Goal: Information Seeking & Learning: Learn about a topic

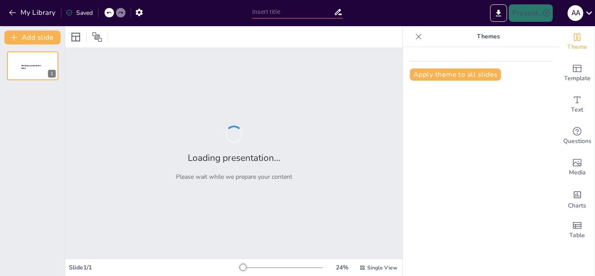
type input "Tradiciones Paragüayas en Honor a Nuestra Señora de [DATE][PERSON_NAME]"
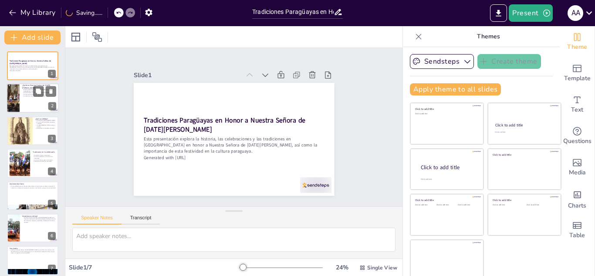
click at [45, 100] on div at bounding box center [33, 99] width 52 height 30
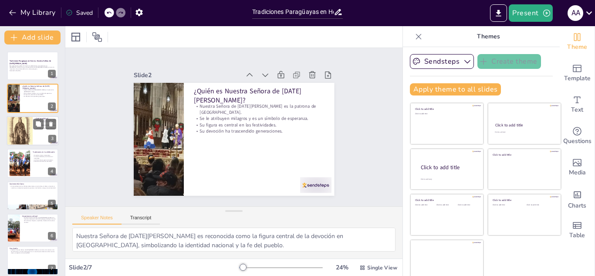
click at [29, 131] on div at bounding box center [20, 131] width 26 height 40
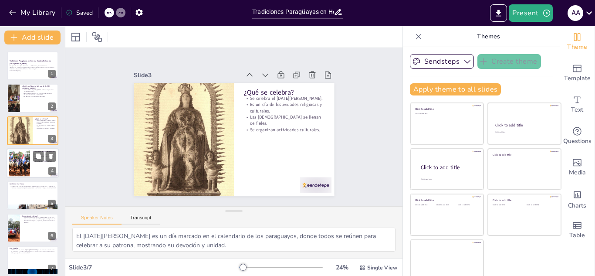
click at [29, 169] on div at bounding box center [20, 163] width 40 height 27
type textarea "Las misas y procesiones son momentos clave para que los fieles expresen su devo…"
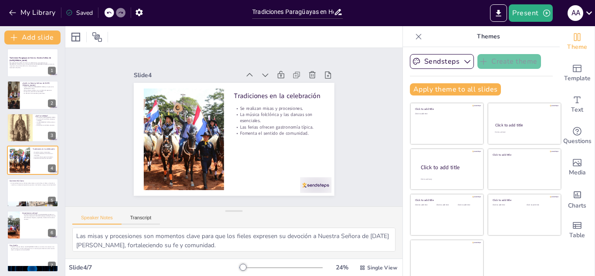
scroll to position [6, 0]
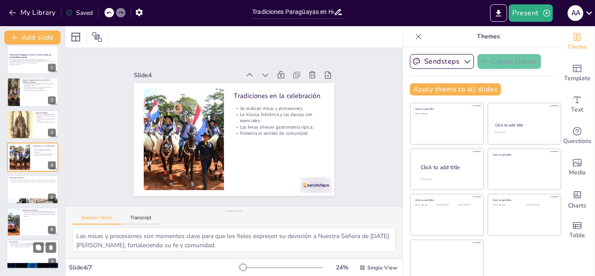
click at [26, 244] on p "Celebrar a Nuestra Señora de [DATE][PERSON_NAME] es una forma de mantener vivas…" at bounding box center [32, 245] width 47 height 5
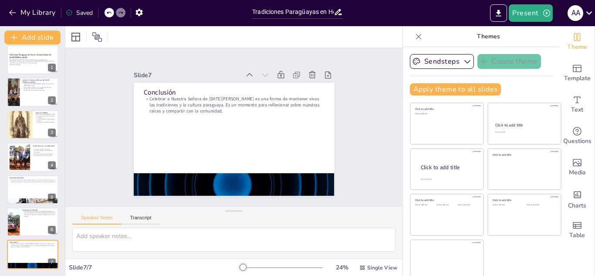
scroll to position [0, 0]
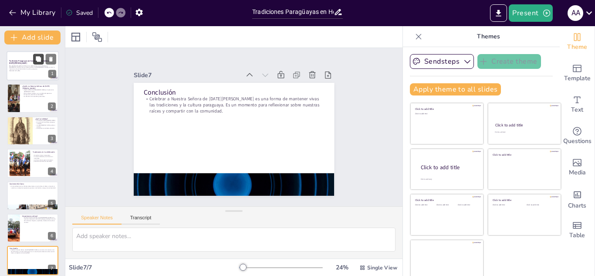
click at [37, 58] on icon at bounding box center [38, 58] width 5 height 5
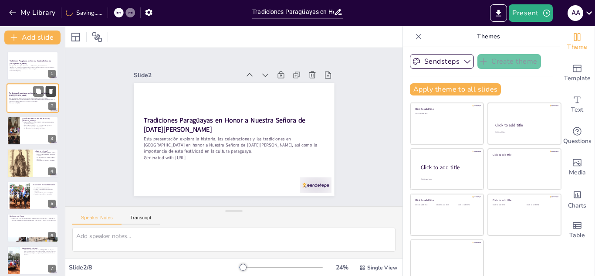
click at [51, 91] on icon at bounding box center [50, 91] width 3 height 5
type textarea "Nuestra Señora de [DATE][PERSON_NAME] es reconocida como la figura central de l…"
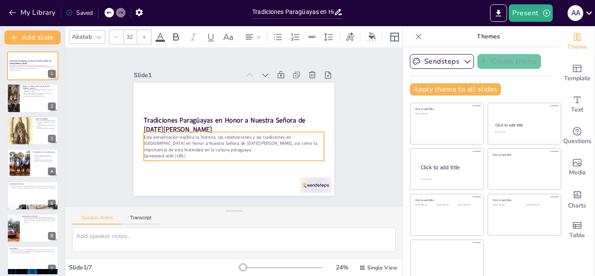
drag, startPoint x: 38, startPoint y: 70, endPoint x: 122, endPoint y: 62, distance: 84.5
click at [122, 62] on div "Slide 1 Tradiciones Paragüayas en Honor a Nuestra Señora de [DATE][PERSON_NAME]…" at bounding box center [234, 127] width 272 height 186
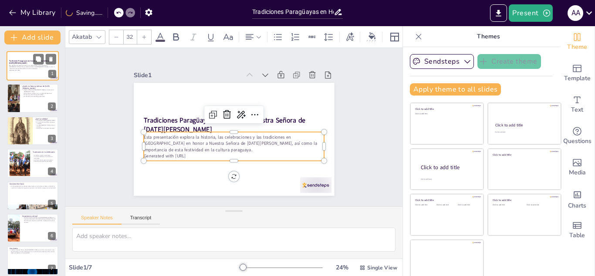
click at [53, 73] on div "1" at bounding box center [52, 74] width 8 height 8
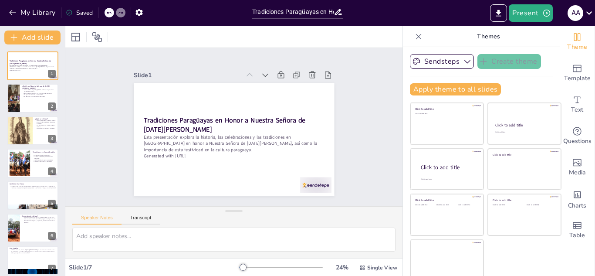
click at [414, 34] on icon at bounding box center [418, 36] width 9 height 9
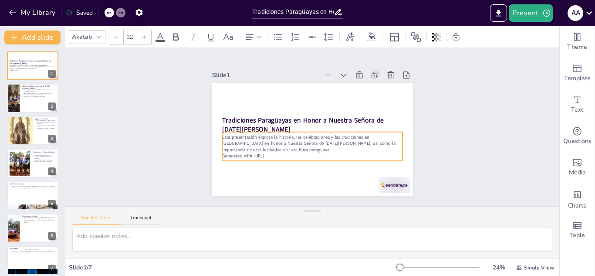
drag, startPoint x: 33, startPoint y: 70, endPoint x: 102, endPoint y: 58, distance: 69.6
click at [102, 58] on div "Slide 1 Tradiciones Paragüayas en Honor a Nuestra Señora de [DATE][PERSON_NAME]…" at bounding box center [312, 127] width 508 height 209
click at [158, 69] on div "Slide 1 Tradiciones Paragüayas en Honor a Nuestra Señora de [DATE][PERSON_NAME]…" at bounding box center [312, 127] width 494 height 158
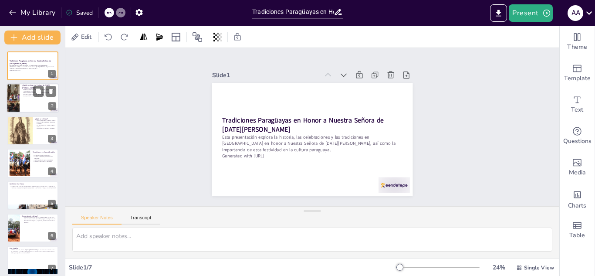
click at [20, 98] on div at bounding box center [33, 99] width 52 height 30
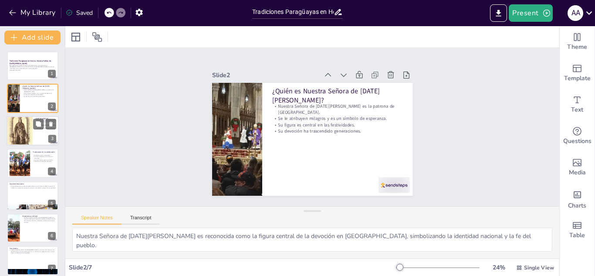
click at [29, 119] on div at bounding box center [20, 131] width 26 height 40
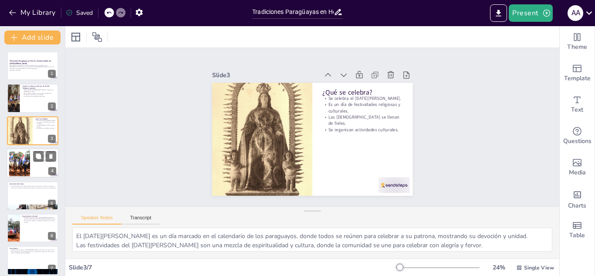
click at [29, 156] on div at bounding box center [20, 163] width 40 height 27
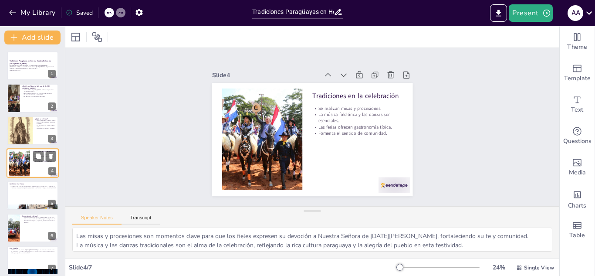
scroll to position [3, 0]
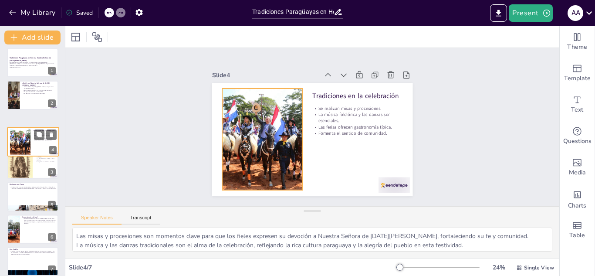
drag, startPoint x: 29, startPoint y: 156, endPoint x: 29, endPoint y: 141, distance: 14.8
click at [29, 141] on div at bounding box center [20, 142] width 39 height 26
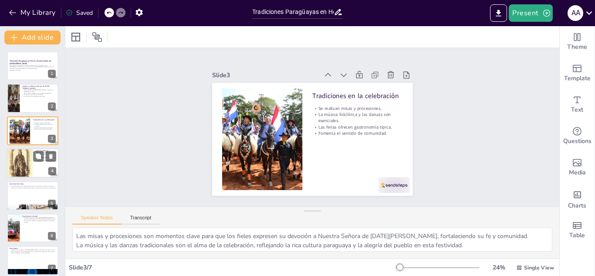
scroll to position [6, 0]
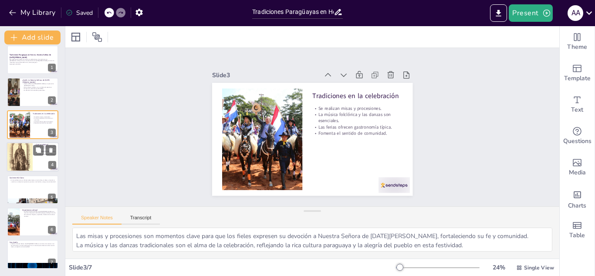
click at [29, 142] on div "Tradiciones Paragüayas en Honor a Nuestra Señora de [DATE][PERSON_NAME] Esta pr…" at bounding box center [32, 157] width 65 height 224
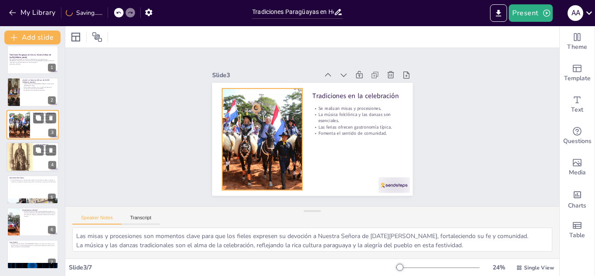
click at [24, 125] on div at bounding box center [20, 124] width 40 height 27
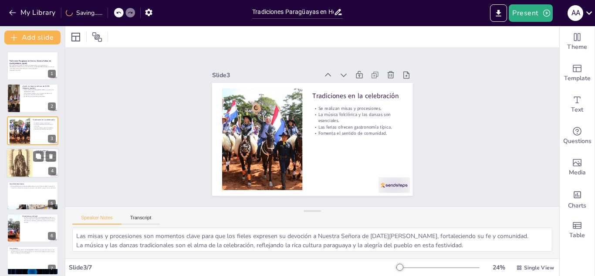
click at [25, 165] on div at bounding box center [20, 163] width 26 height 40
type textarea "El [DATE][PERSON_NAME] es un día marcado en el calendario de los paraguayos, do…"
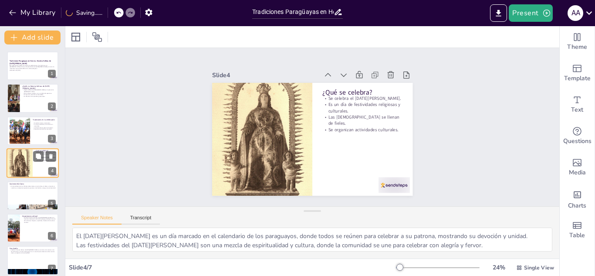
scroll to position [3, 0]
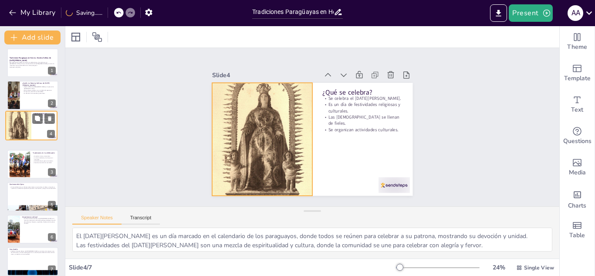
drag, startPoint x: 25, startPoint y: 165, endPoint x: 24, endPoint y: 125, distance: 39.7
click at [24, 125] on div at bounding box center [19, 126] width 26 height 40
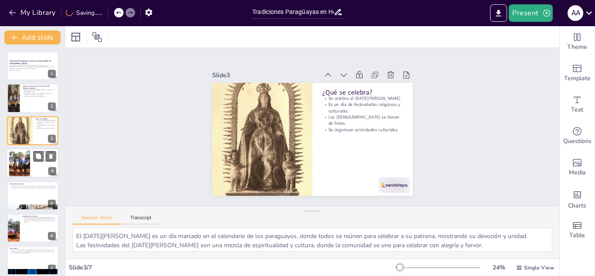
scroll to position [6, 0]
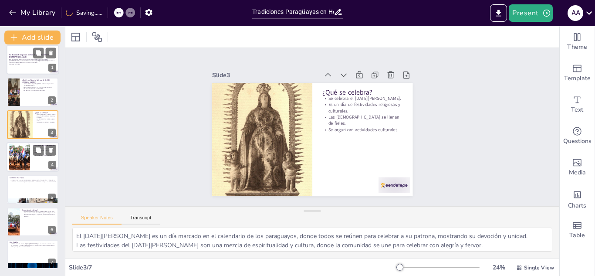
click at [26, 64] on p "Generated with [URL]" at bounding box center [32, 64] width 47 height 2
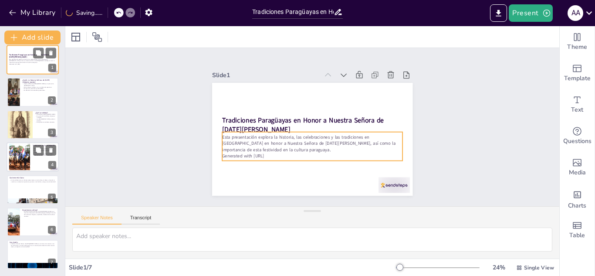
scroll to position [0, 0]
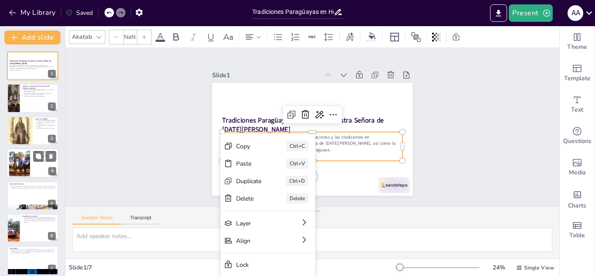
type input "32"
click at [286, 185] on div "Copy Ctrl+C" at bounding box center [333, 193] width 95 height 17
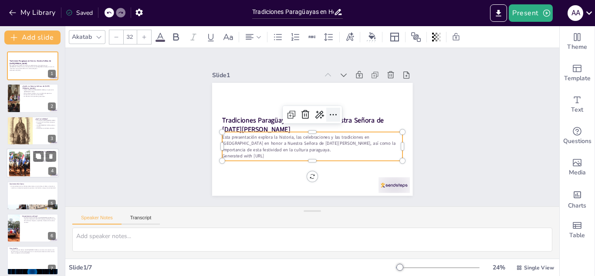
click at [329, 111] on icon at bounding box center [334, 116] width 11 height 11
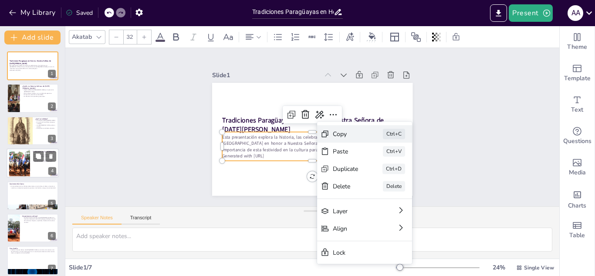
click at [383, 173] on div "Copy Ctrl+C" at bounding box center [430, 181] width 95 height 17
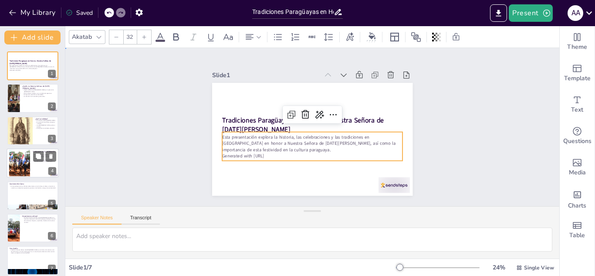
click at [186, 128] on div "Slide 1 Tradiciones Paragüayas en Honor a Nuestra Señora de [DATE][PERSON_NAME]…" at bounding box center [312, 127] width 262 height 163
click at [222, 134] on p "Esta presentación explora la historia, las celebraciones y las tradiciones en […" at bounding box center [312, 143] width 180 height 19
click at [271, 153] on p "Generated with [URL]" at bounding box center [312, 156] width 180 height 6
click at [256, 140] on p "Esta presentación explora la historia, las celebraciones y las tradiciones en […" at bounding box center [312, 143] width 180 height 19
click at [256, 140] on p "Esta presentación explora la historia, las celebraciones y las tradiciones en […" at bounding box center [307, 142] width 177 height 74
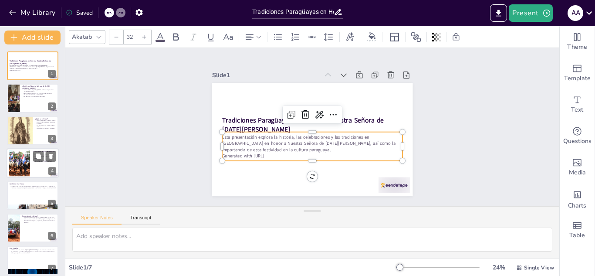
click at [256, 140] on p "Esta presentación explora la historia, las celebraciones y las tradiciones en […" at bounding box center [312, 143] width 180 height 19
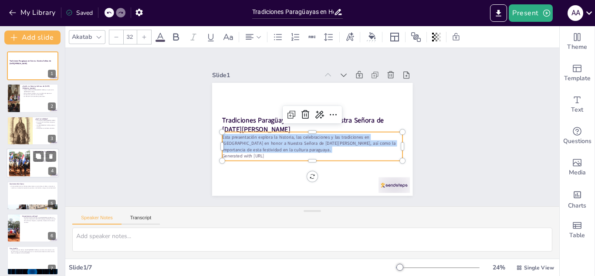
click at [256, 140] on p "Esta presentación explora la historia, las celebraciones y las tradiciones en […" at bounding box center [312, 143] width 180 height 19
click at [141, 147] on div "Slide 1 Tradiciones Paragüayas en Honor a Nuestra Señora de [DATE][PERSON_NAME]…" at bounding box center [312, 127] width 508 height 209
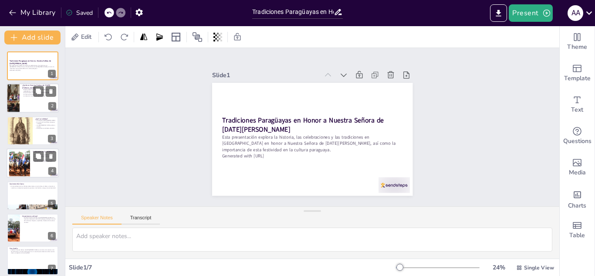
click at [26, 100] on div at bounding box center [33, 99] width 52 height 30
type textarea "Nuestra Señora de [DATE][PERSON_NAME] es reconocida como la figura central de l…"
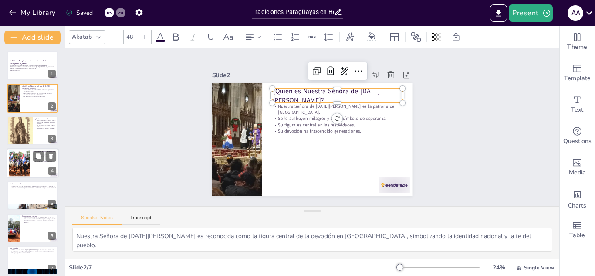
click at [272, 92] on p "¿Quién es Nuestra Señora de [DATE][PERSON_NAME]?" at bounding box center [337, 95] width 130 height 19
click at [274, 92] on p "¿Quién es Nuestra Señora de [DATE][PERSON_NAME]?" at bounding box center [337, 95] width 130 height 19
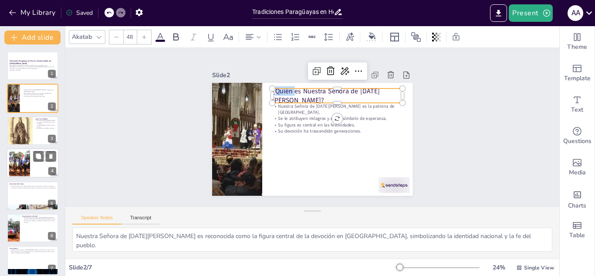
click at [274, 92] on p "¿Quién es Nuestra Señora de [DATE][PERSON_NAME]?" at bounding box center [337, 95] width 130 height 19
copy p "¿Quién es Nuestra Señora de [DATE][PERSON_NAME]?"
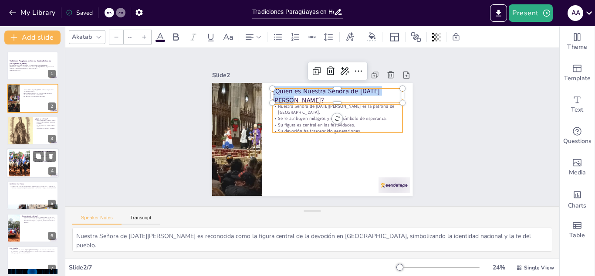
type input "32"
click at [285, 115] on p "Se le atribuyen milagros y es un símbolo de esperanza." at bounding box center [337, 118] width 130 height 6
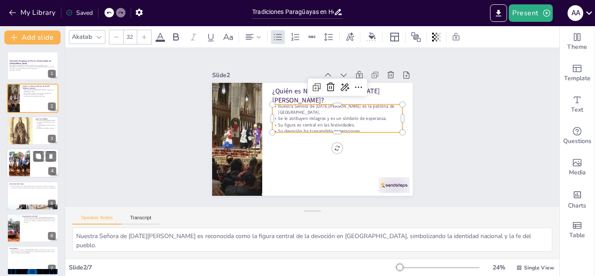
click at [285, 114] on p "Se le atribuyen milagros y es un símbolo de esperanza." at bounding box center [338, 121] width 130 height 20
click at [285, 115] on p "Se le atribuyen milagros y es un símbolo de esperanza." at bounding box center [337, 118] width 130 height 6
click at [285, 114] on p "Se le atribuyen milagros y es un símbolo de esperanza." at bounding box center [338, 121] width 130 height 20
click at [285, 115] on p "Se le atribuyen milagros y es un símbolo de esperanza." at bounding box center [337, 118] width 130 height 6
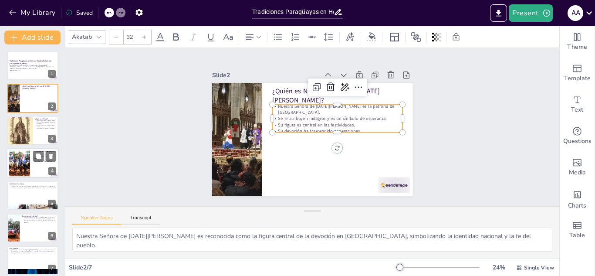
click at [272, 105] on p "Nuestra Señora de [DATE][PERSON_NAME] es la patrona de [GEOGRAPHIC_DATA]." at bounding box center [337, 109] width 130 height 13
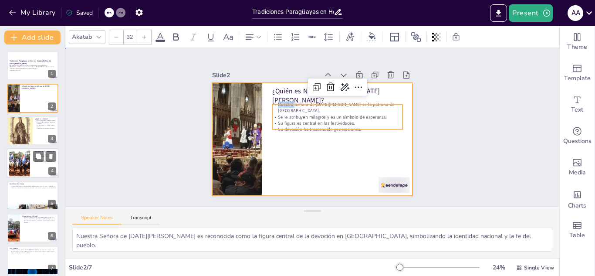
click at [286, 139] on div at bounding box center [312, 139] width 200 height 113
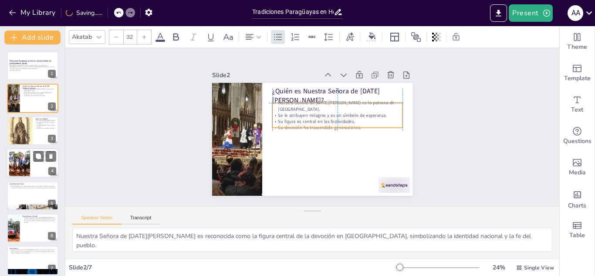
click at [272, 105] on p "Nuestra Señora de [DATE][PERSON_NAME] es la patrona de [GEOGRAPHIC_DATA]." at bounding box center [337, 106] width 130 height 13
click at [350, 125] on p "Su devoción ha trascendido generaciones." at bounding box center [337, 128] width 130 height 6
click at [345, 119] on p "Su figura es central en las festividades." at bounding box center [337, 122] width 130 height 6
click at [290, 104] on p "Nuestra Señora de [DATE][PERSON_NAME] es la patrona de [GEOGRAPHIC_DATA]." at bounding box center [337, 106] width 130 height 13
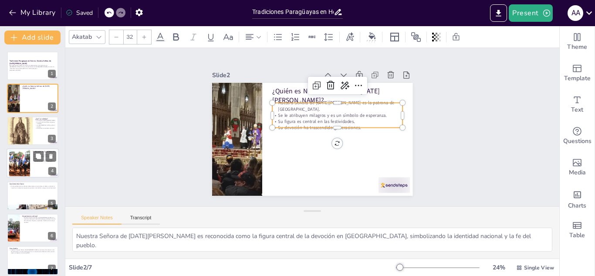
click at [290, 104] on p "Nuestra Señora de [DATE][PERSON_NAME] es la patrona de [GEOGRAPHIC_DATA]." at bounding box center [341, 111] width 130 height 39
click at [290, 104] on p "Nuestra Señora de [DATE][PERSON_NAME] es la patrona de [GEOGRAPHIC_DATA]." at bounding box center [337, 106] width 130 height 13
click at [290, 104] on p "Nuestra Señora de [DATE][PERSON_NAME] es la patrona de [GEOGRAPHIC_DATA]." at bounding box center [339, 108] width 131 height 26
click at [290, 104] on p "Nuestra Señora de [DATE][PERSON_NAME] es la patrona de [GEOGRAPHIC_DATA]." at bounding box center [337, 106] width 130 height 13
click at [290, 104] on p "Nuestra Señora de [DATE][PERSON_NAME] es la patrona de [GEOGRAPHIC_DATA]." at bounding box center [345, 124] width 113 height 87
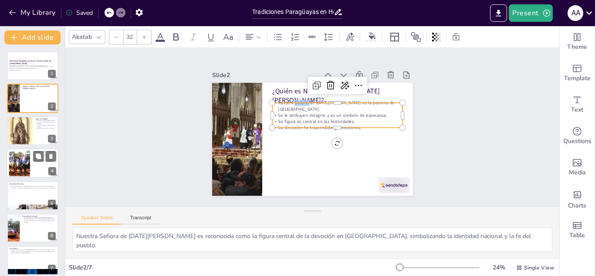
click at [290, 104] on p "Nuestra Señora de [DATE][PERSON_NAME] es la patrona de [GEOGRAPHIC_DATA]." at bounding box center [344, 118] width 124 height 64
click at [290, 104] on p "Nuestra Señora de [DATE][PERSON_NAME] es la patrona de [GEOGRAPHIC_DATA]." at bounding box center [337, 106] width 130 height 13
copy p "Nuestra Señora de [DATE][PERSON_NAME] es la patrona de [GEOGRAPHIC_DATA]."
click at [304, 112] on p "Se le atribuyen milagros y es un símbolo de esperanza." at bounding box center [337, 115] width 130 height 6
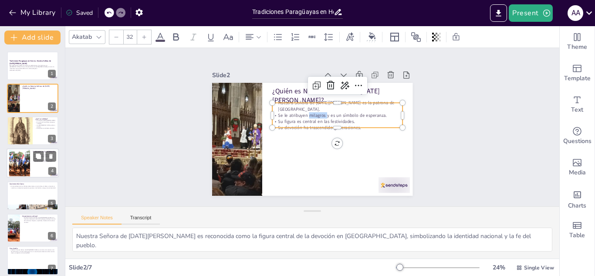
click at [304, 112] on p "Se le atribuyen milagros y es un símbolo de esperanza." at bounding box center [338, 118] width 130 height 20
click at [304, 112] on p "Se le atribuyen milagros y es un símbolo de esperanza." at bounding box center [337, 115] width 130 height 6
click at [304, 112] on p "Se le atribuyen milagros y es un símbolo de esperanza." at bounding box center [338, 118] width 130 height 20
click at [351, 112] on p "Se le atribuyen milagros y es un símbolo de esperanza." at bounding box center [337, 115] width 130 height 6
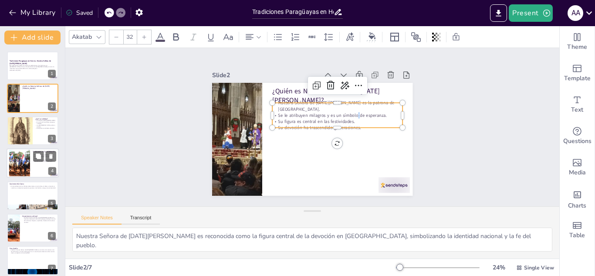
click at [351, 112] on p "Se le atribuyen milagros y es un símbolo de esperanza." at bounding box center [337, 115] width 130 height 6
copy p "Se le atribuyen milagros y es un símbolo de esperanza."
click at [328, 116] on p "Su figura es central en las festividades." at bounding box center [338, 124] width 130 height 20
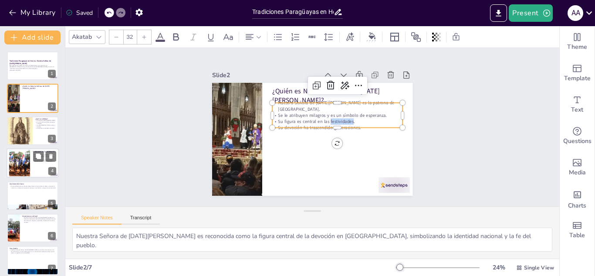
click at [328, 119] on p "Su figura es central en las festividades." at bounding box center [337, 122] width 130 height 6
click at [328, 116] on p "Su figura es central en las festividades." at bounding box center [338, 124] width 130 height 20
click at [328, 119] on p "Su figura es central en las festividades." at bounding box center [337, 122] width 130 height 6
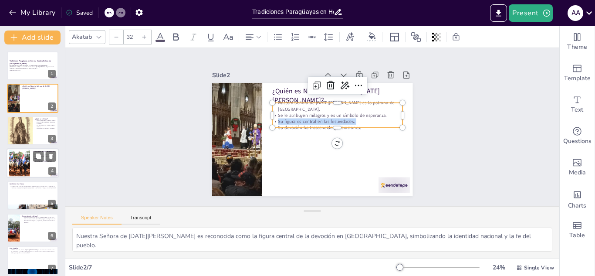
click at [328, 119] on p "Su figura es central en las festividades." at bounding box center [337, 122] width 130 height 6
copy p "Su figura es central en las festividades."
click at [303, 125] on p "Su devoción ha trascendido generaciones." at bounding box center [337, 128] width 130 height 6
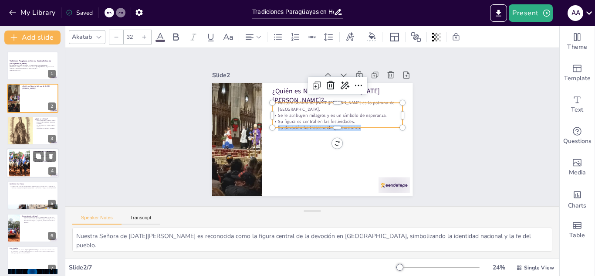
click at [303, 121] on p "Su devoción ha trascendido generaciones." at bounding box center [337, 130] width 130 height 20
copy p "Su devoción ha trascendido generaciones."
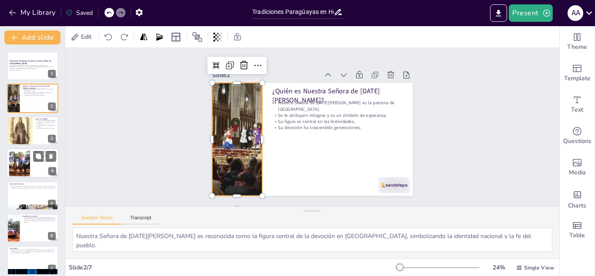
click at [234, 122] on div at bounding box center [236, 132] width 161 height 128
click at [259, 63] on icon at bounding box center [264, 59] width 11 height 11
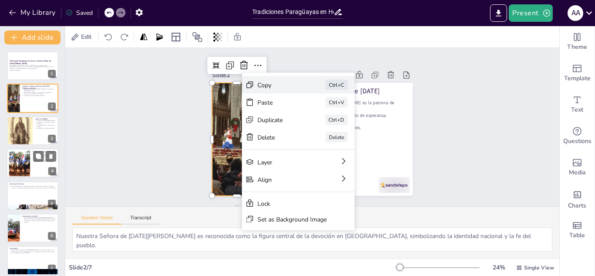
click at [323, 129] on div "Copy" at bounding box center [345, 133] width 44 height 8
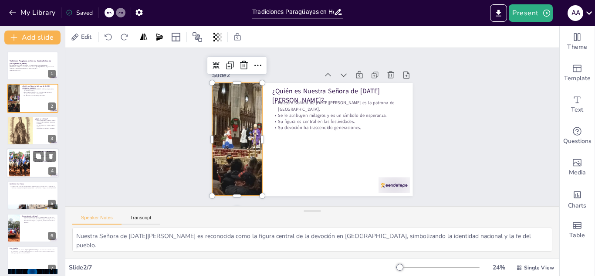
click at [237, 108] on div at bounding box center [237, 115] width 178 height 154
click at [237, 108] on div at bounding box center [237, 139] width 150 height 113
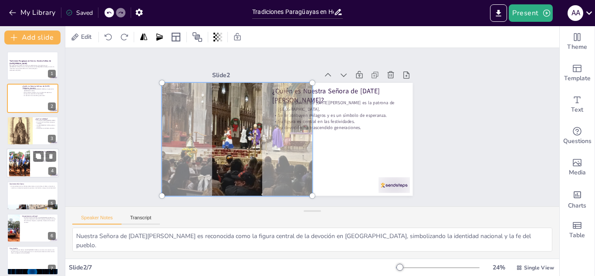
click at [237, 108] on div at bounding box center [238, 107] width 197 height 178
click at [237, 108] on div at bounding box center [237, 139] width 161 height 123
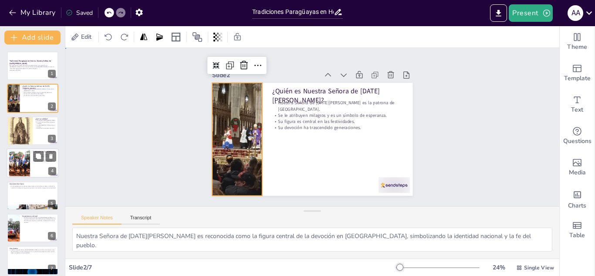
click at [108, 83] on div "Slide 1 Tradiciones Paragüayas en Honor a Nuestra Señora de [DATE][PERSON_NAME]…" at bounding box center [312, 127] width 494 height 158
click at [156, 89] on div "Slide 1 Tradiciones Paragüayas en Honor a Nuestra Señora de [DATE][PERSON_NAME]…" at bounding box center [312, 127] width 519 height 303
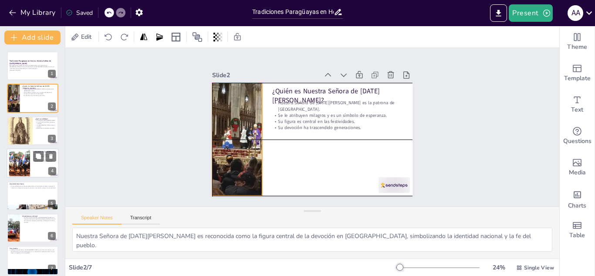
click at [239, 136] on div at bounding box center [237, 139] width 150 height 113
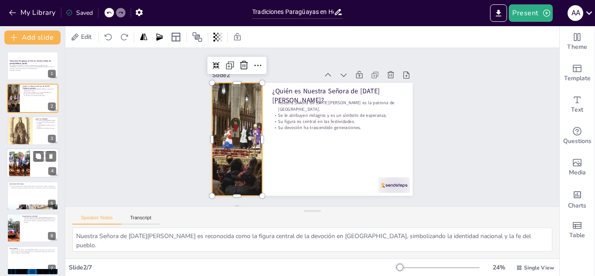
copy p "Su devoción ha trascendido generaciones."
click at [253, 62] on icon at bounding box center [258, 65] width 10 height 10
click at [175, 129] on div "Slide 1 Tradiciones Paragüayas en Honor a Nuestra Señora de [DATE][PERSON_NAME]…" at bounding box center [312, 127] width 494 height 158
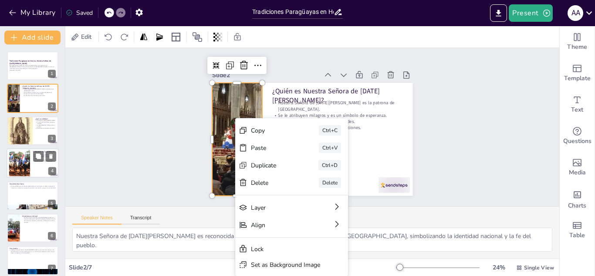
click at [164, 103] on div "Slide 1 Tradiciones Paragüayas en Honor a Nuestra Señora de [DATE][PERSON_NAME]…" at bounding box center [312, 127] width 494 height 158
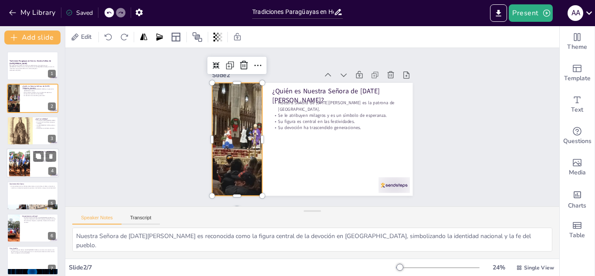
click at [221, 130] on div at bounding box center [237, 139] width 150 height 113
click at [221, 130] on div at bounding box center [236, 132] width 161 height 128
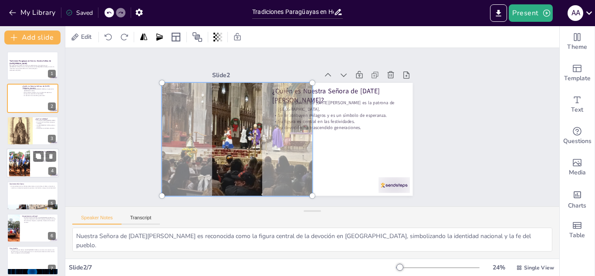
click at [221, 130] on div at bounding box center [237, 139] width 161 height 123
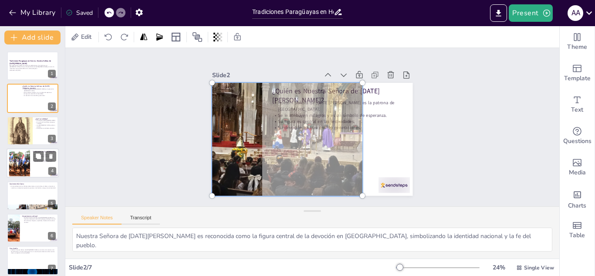
drag, startPoint x: 221, startPoint y: 130, endPoint x: 272, endPoint y: 138, distance: 52.0
click at [272, 138] on div at bounding box center [287, 139] width 161 height 123
copy p "Su devoción ha trascendido generaciones."
drag, startPoint x: 218, startPoint y: 105, endPoint x: 270, endPoint y: 104, distance: 52.3
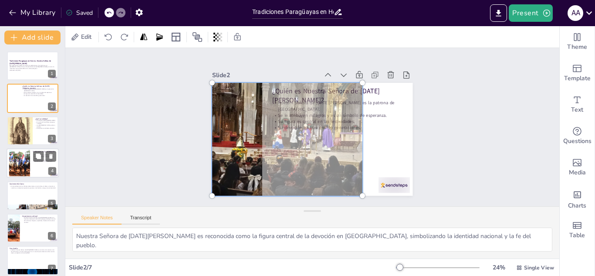
click at [270, 104] on div at bounding box center [287, 139] width 161 height 123
click at [228, 126] on div at bounding box center [286, 136] width 173 height 139
click at [228, 126] on div at bounding box center [287, 139] width 161 height 123
click at [228, 126] on div at bounding box center [286, 136] width 173 height 139
click at [228, 126] on div at bounding box center [287, 139] width 161 height 123
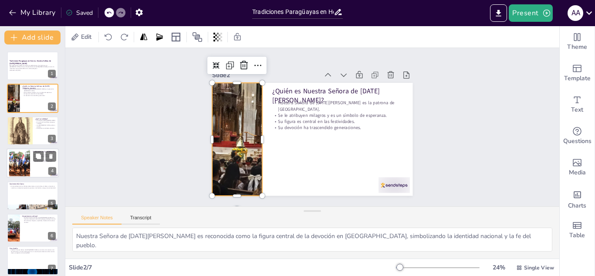
scroll to position [6, 0]
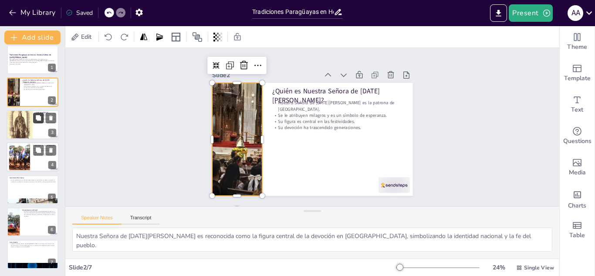
click at [34, 118] on button at bounding box center [38, 117] width 10 height 10
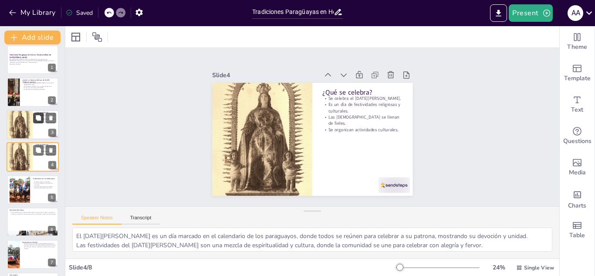
scroll to position [3, 0]
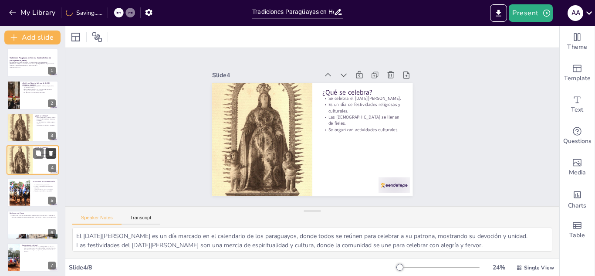
click at [52, 153] on icon at bounding box center [50, 153] width 3 height 5
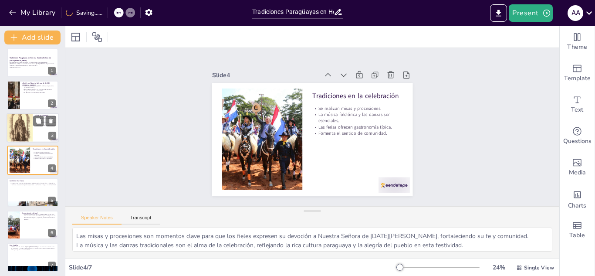
click at [19, 119] on div at bounding box center [20, 128] width 26 height 40
type textarea "El [DATE][PERSON_NAME] es un día marcado en el calendario de los paraguayos, do…"
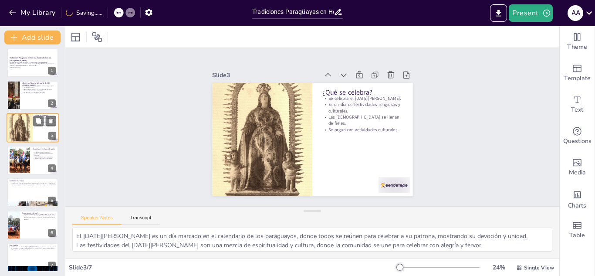
scroll to position [0, 0]
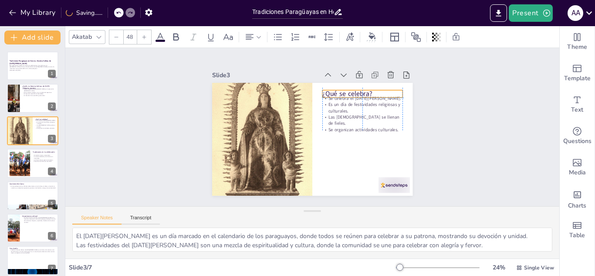
click at [340, 109] on p "¿Qué se celebra?" at bounding box center [370, 142] width 61 height 66
click at [325, 91] on p "¿Qué se celebra?" at bounding box center [365, 100] width 81 height 18
click at [322, 89] on p "¿Qué se celebra?" at bounding box center [362, 93] width 80 height 9
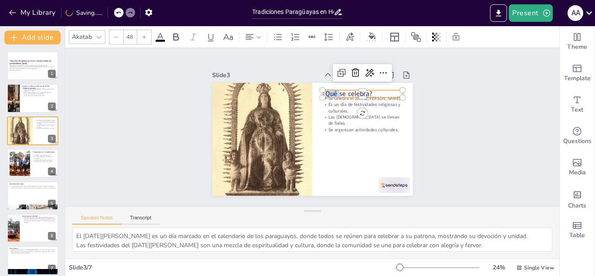
click at [325, 91] on p "¿Qué se celebra?" at bounding box center [365, 100] width 81 height 18
copy p "¿Qué se celebra?"
click at [323, 98] on div at bounding box center [362, 101] width 80 height 7
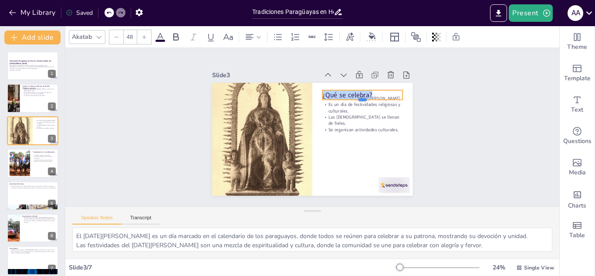
click at [323, 99] on div at bounding box center [362, 102] width 80 height 7
click at [325, 101] on div at bounding box center [365, 108] width 81 height 15
drag, startPoint x: 323, startPoint y: 97, endPoint x: 325, endPoint y: 92, distance: 5.8
click at [325, 92] on div "Se celebra el [DATE][PERSON_NAME]. Es un día de festividades religiosas y cultu…" at bounding box center [312, 139] width 200 height 113
click at [371, 83] on div at bounding box center [362, 82] width 80 height 7
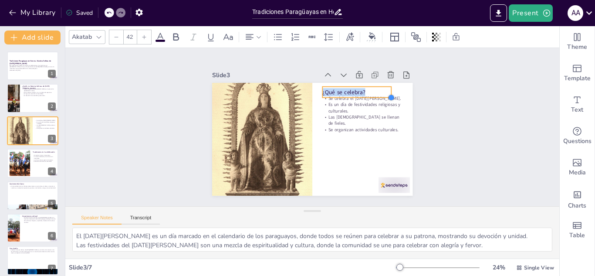
type input "41.2"
drag, startPoint x: 396, startPoint y: 94, endPoint x: 384, endPoint y: 85, distance: 14.8
click at [384, 85] on div "Se celebra el [DATE][PERSON_NAME]. Es un día de festividades religiosas y cultu…" at bounding box center [311, 138] width 211 height 133
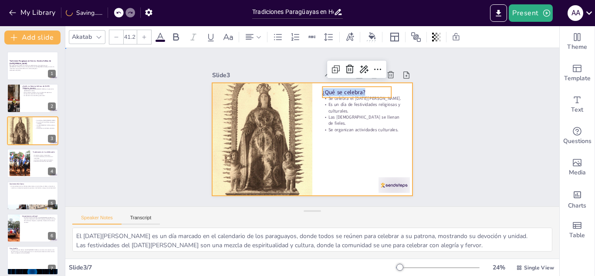
click at [314, 161] on div at bounding box center [312, 139] width 200 height 113
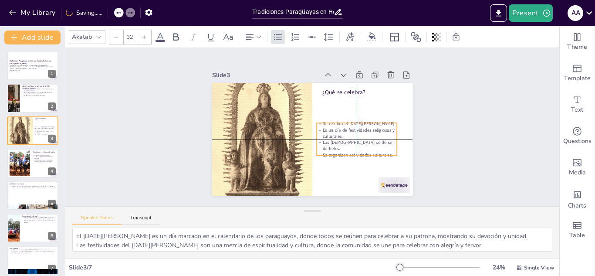
drag, startPoint x: 341, startPoint y: 117, endPoint x: 336, endPoint y: 148, distance: 31.7
click at [336, 148] on p "Las [DEMOGRAPHIC_DATA] se llenan de fieles." at bounding box center [357, 145] width 80 height 13
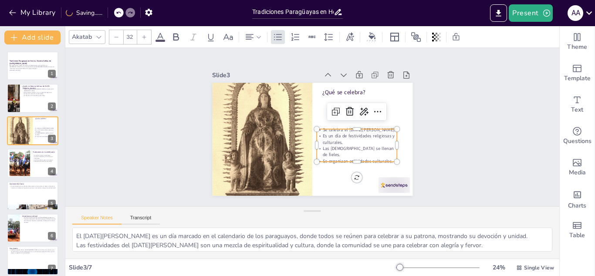
click at [322, 130] on p "Se celebra el [DATE][PERSON_NAME]." at bounding box center [356, 134] width 81 height 15
click at [322, 130] on p "Se celebra el [DATE][PERSON_NAME]." at bounding box center [356, 134] width 81 height 14
click at [322, 130] on p "Se celebra el [DATE][PERSON_NAME]." at bounding box center [356, 134] width 81 height 15
copy p "Se celebra el [DATE][PERSON_NAME]."
click at [356, 136] on p "Es un día de festividades religiosas y culturales." at bounding box center [355, 143] width 81 height 21
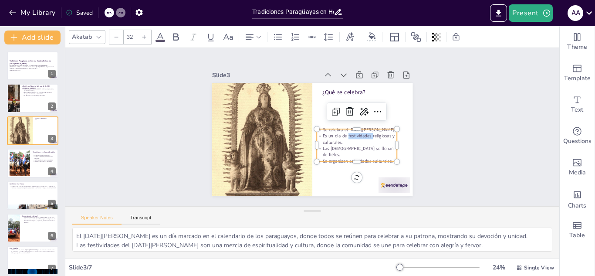
click at [356, 136] on p "Es un día de festividades religiosas y culturales." at bounding box center [357, 139] width 80 height 13
copy p "Es un día de festividades religiosas y culturales."
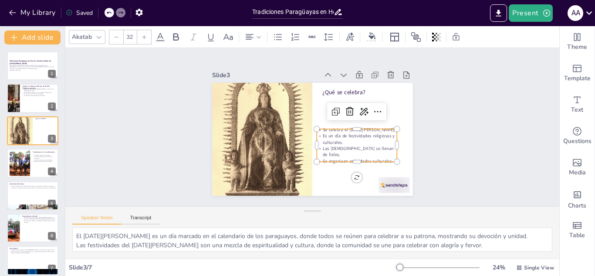
click at [325, 150] on p "Las [DEMOGRAPHIC_DATA] se llenan de fieles." at bounding box center [357, 151] width 80 height 13
click at [325, 150] on p "Las [DEMOGRAPHIC_DATA] se llenan de fieles." at bounding box center [354, 156] width 81 height 21
click at [325, 150] on p "Las [DEMOGRAPHIC_DATA] se llenan de fieles." at bounding box center [357, 151] width 80 height 13
click at [322, 154] on p "Se organizan actividades culturales." at bounding box center [317, 183] width 58 height 64
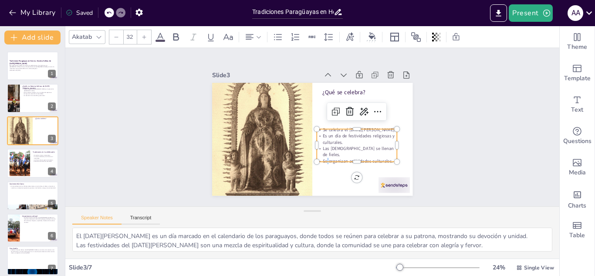
click at [322, 158] on p "Se organizan actividades culturales." at bounding box center [357, 161] width 80 height 6
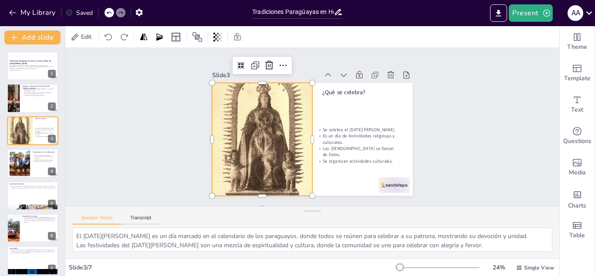
click at [255, 104] on div at bounding box center [262, 139] width 100 height 154
click at [251, 106] on div at bounding box center [262, 139] width 100 height 154
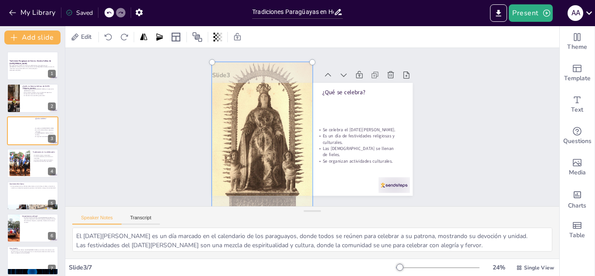
click at [251, 106] on div at bounding box center [262, 139] width 111 height 164
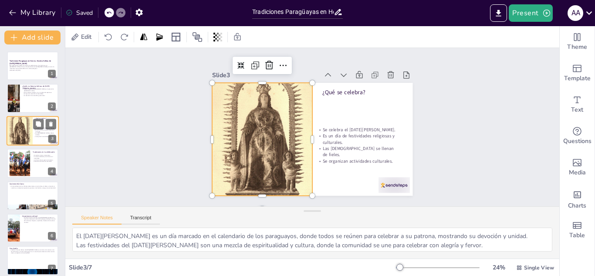
click at [22, 135] on div at bounding box center [20, 131] width 26 height 30
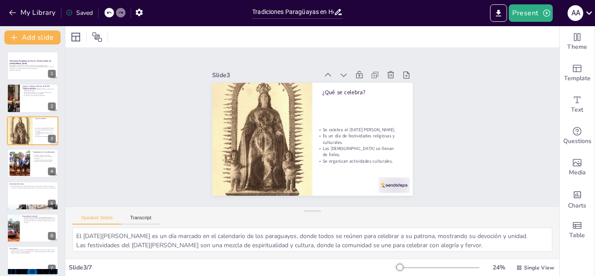
click at [37, 166] on div at bounding box center [32, 163] width 51 height 29
type textarea "Las misas y procesiones son momentos clave para que los fieles expresen su devo…"
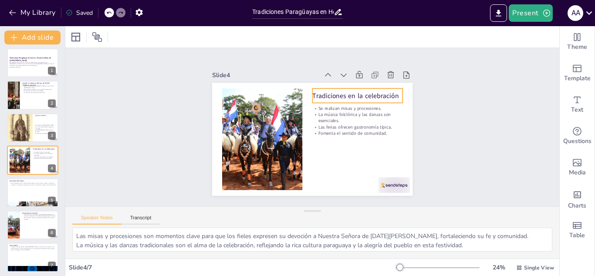
click at [315, 91] on p "Tradiciones en la celebración" at bounding box center [360, 100] width 91 height 19
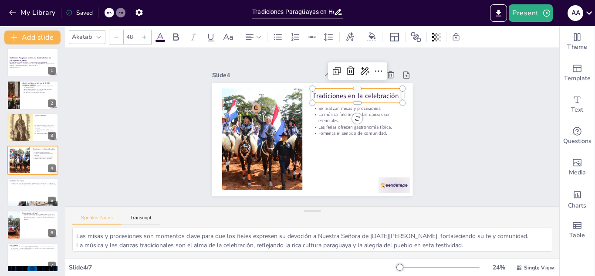
click at [315, 91] on p "Tradiciones en la celebración" at bounding box center [360, 100] width 91 height 19
click at [312, 91] on p "Tradiciones en la celebración" at bounding box center [357, 95] width 90 height 9
click at [315, 91] on p "Tradiciones en la celebración" at bounding box center [360, 100] width 91 height 19
click at [312, 91] on p "Tradiciones en la celebración" at bounding box center [357, 95] width 90 height 9
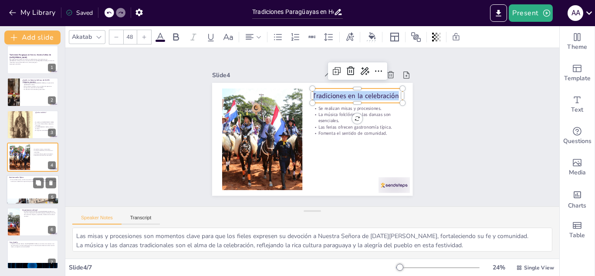
click at [25, 183] on div at bounding box center [33, 190] width 52 height 30
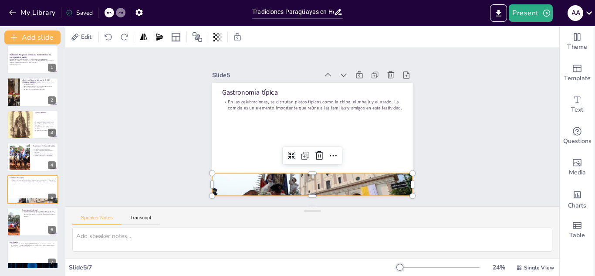
click at [256, 178] on div at bounding box center [312, 184] width 200 height 105
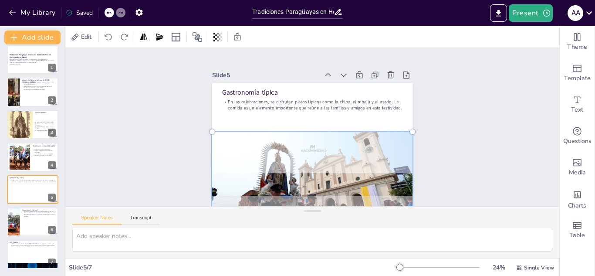
click at [256, 178] on div at bounding box center [312, 184] width 211 height 116
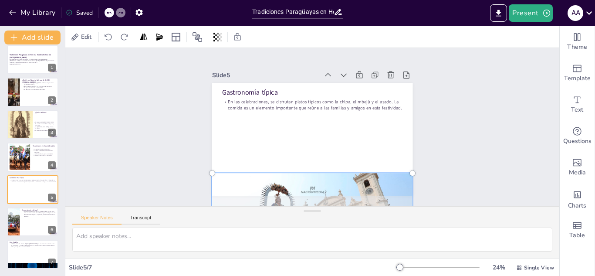
drag, startPoint x: 257, startPoint y: 147, endPoint x: 292, endPoint y: 213, distance: 75.1
click at [292, 213] on div "Slide 1 Tradiciones Paragüayas en Honor a Nuestra Señora de [DATE][PERSON_NAME]…" at bounding box center [312, 153] width 494 height 210
click at [155, 145] on div "Slide 1 Tradiciones Paragüayas en Honor a Nuestra Señora de [DATE][PERSON_NAME]…" at bounding box center [312, 127] width 494 height 158
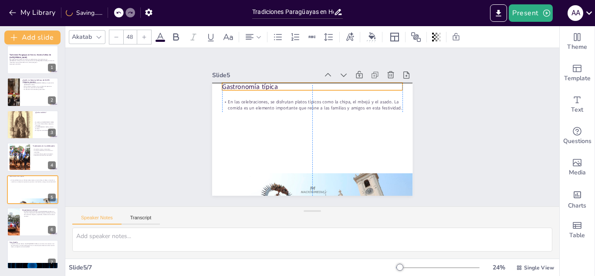
click at [272, 82] on p "Gastronomía típica" at bounding box center [312, 86] width 180 height 9
click at [267, 82] on p "Gastronomía típica" at bounding box center [312, 86] width 180 height 9
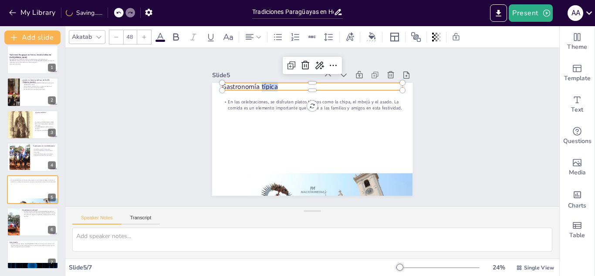
click at [267, 82] on p "Gastronomía típica" at bounding box center [312, 86] width 180 height 9
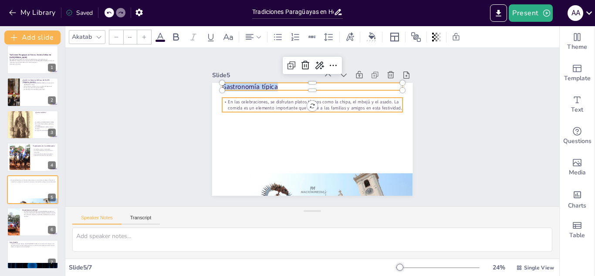
type input "32"
click at [256, 100] on p "En las celebraciones, se disfrutan platos típicos como la chipa, el mbejú y el …" at bounding box center [312, 104] width 180 height 13
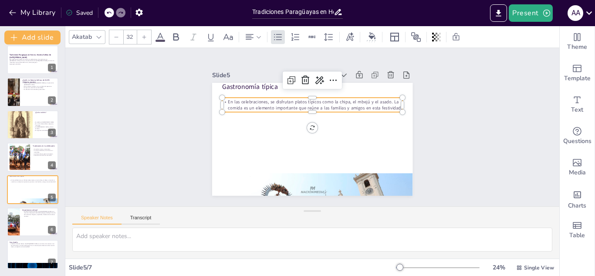
click at [256, 100] on p "En las celebraciones, se disfrutan platos típicos como la chipa, el mbejú y el …" at bounding box center [312, 104] width 180 height 13
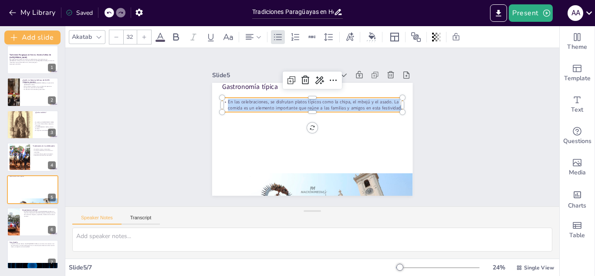
click at [256, 100] on p "En las celebraciones, se disfrutan platos típicos como la chipa, el mbejú y el …" at bounding box center [312, 104] width 180 height 13
click at [28, 216] on p "La fiesta de Nuestra Señora de [DATE][PERSON_NAME] es un momento clave para la …" at bounding box center [39, 213] width 34 height 7
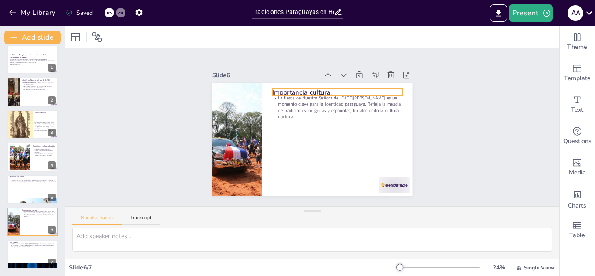
click at [275, 85] on div "Importancia cultural La fiesta de Nuestra Señora de [DATE][PERSON_NAME] es un m…" at bounding box center [312, 139] width 200 height 113
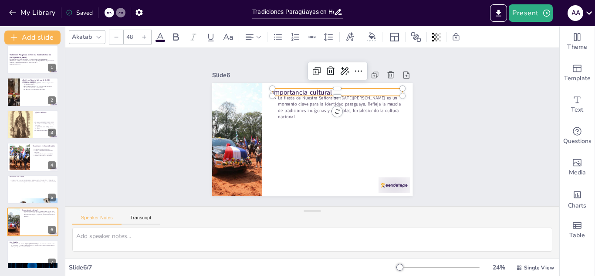
click at [275, 85] on div at bounding box center [337, 84] width 130 height 7
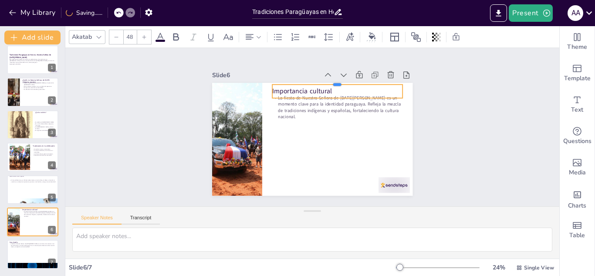
click at [275, 81] on div at bounding box center [337, 81] width 130 height 7
click at [279, 87] on p "Importancia cultural" at bounding box center [337, 90] width 130 height 9
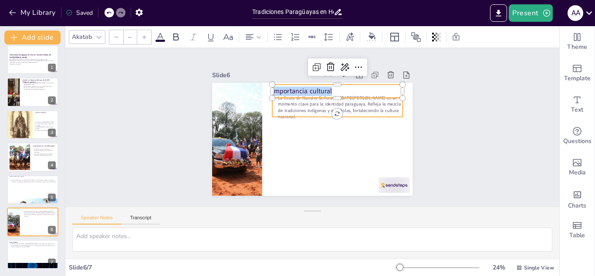
type input "32"
click at [272, 102] on p "La fiesta de Nuestra Señora de [DATE][PERSON_NAME] es un momento clave para la …" at bounding box center [337, 107] width 130 height 25
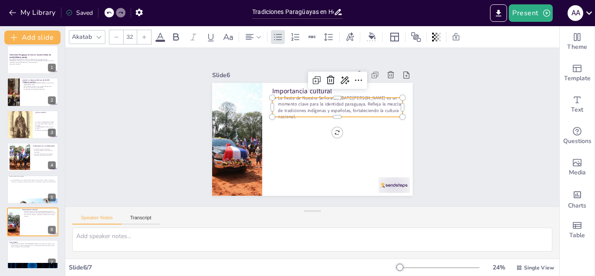
click at [272, 102] on p "La fiesta de Nuestra Señora de [DATE][PERSON_NAME] es un momento clave para la …" at bounding box center [337, 107] width 130 height 25
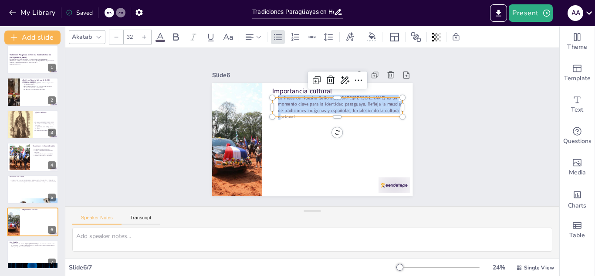
click at [272, 102] on p "La fiesta de Nuestra Señora de [DATE][PERSON_NAME] es un momento clave para la …" at bounding box center [337, 107] width 130 height 25
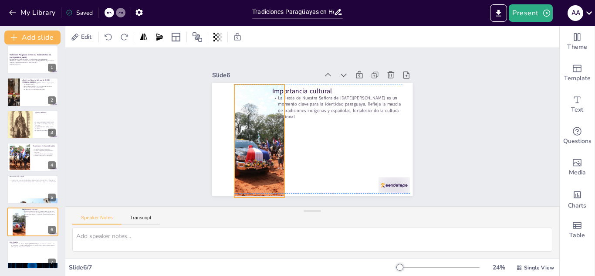
drag, startPoint x: 229, startPoint y: 132, endPoint x: 251, endPoint y: 132, distance: 22.2
click at [251, 132] on div at bounding box center [260, 141] width 170 height 113
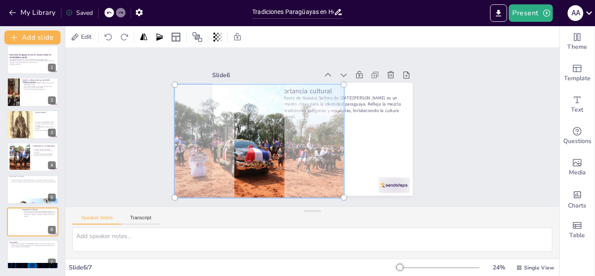
click at [251, 132] on div at bounding box center [260, 140] width 180 height 123
click at [251, 132] on div at bounding box center [259, 134] width 192 height 141
click at [251, 132] on div at bounding box center [260, 140] width 180 height 123
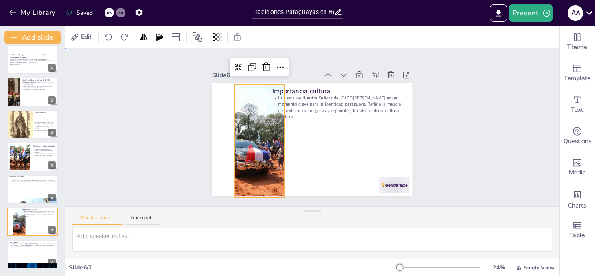
click at [156, 110] on div "Slide 1 Tradiciones Paragüayas en Honor a Nuestra Señora de [DATE][PERSON_NAME]…" at bounding box center [312, 127] width 494 height 158
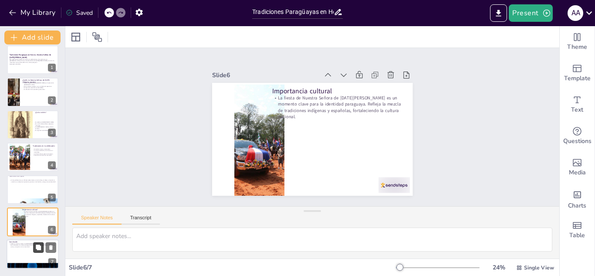
click at [40, 249] on icon at bounding box center [38, 246] width 5 height 5
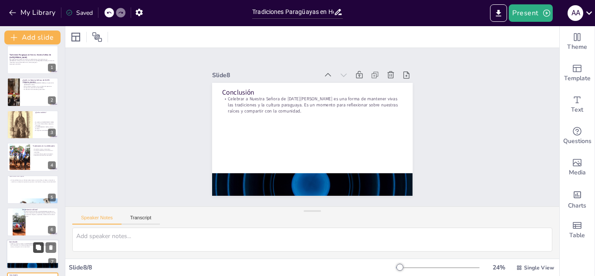
scroll to position [38, 0]
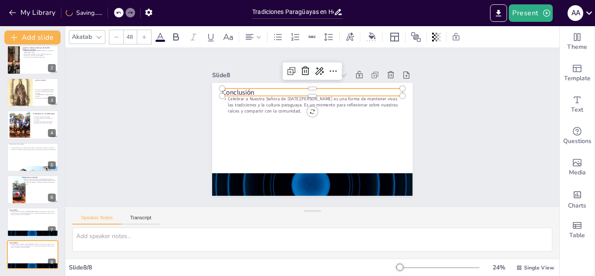
click at [222, 88] on p "Conclusión" at bounding box center [312, 92] width 180 height 9
click at [226, 88] on p "Conclusión" at bounding box center [316, 92] width 180 height 28
click at [222, 88] on p "Conclusión" at bounding box center [312, 92] width 180 height 9
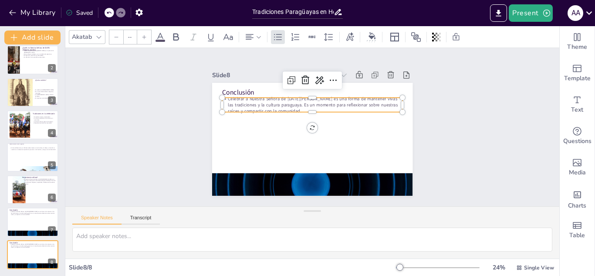
type input "32"
click at [227, 96] on p "Celebrar a Nuestra Señora de [DATE][PERSON_NAME] es una forma de mantener vivas…" at bounding box center [312, 104] width 180 height 19
click at [241, 96] on p "Celebrar a Nuestra Señora de [DATE][PERSON_NAME] es una forma de mantener vivas…" at bounding box center [324, 107] width 166 height 106
click at [227, 96] on p "Celebrar a Nuestra Señora de [DATE][PERSON_NAME] es una forma de mantener vivas…" at bounding box center [312, 104] width 180 height 19
